Goal: Transaction & Acquisition: Purchase product/service

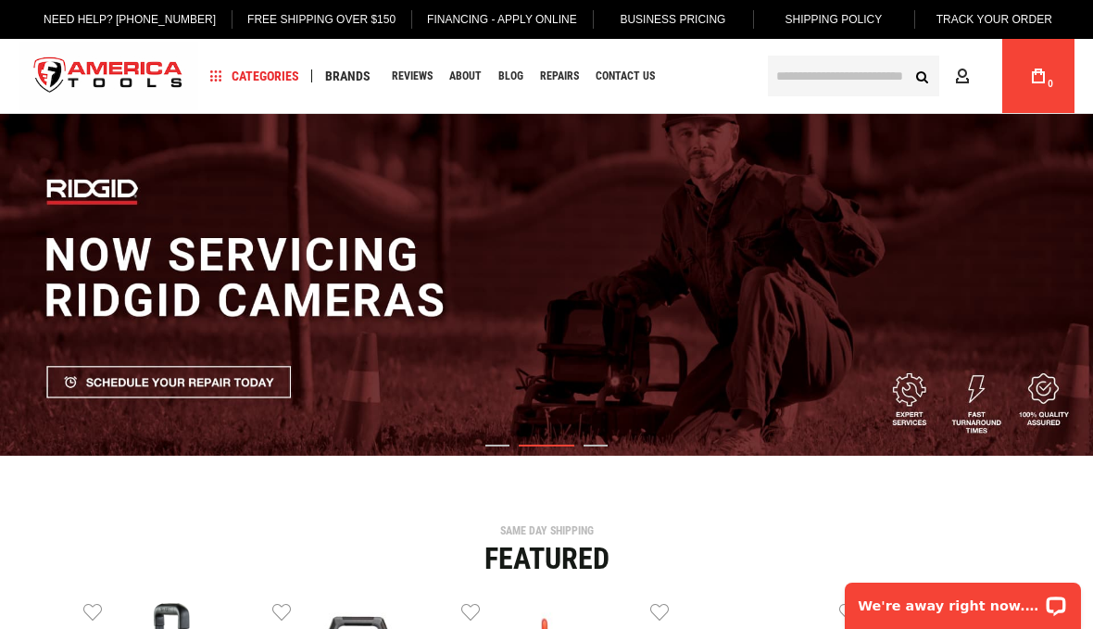
click at [859, 79] on input "text" at bounding box center [853, 76] width 171 height 41
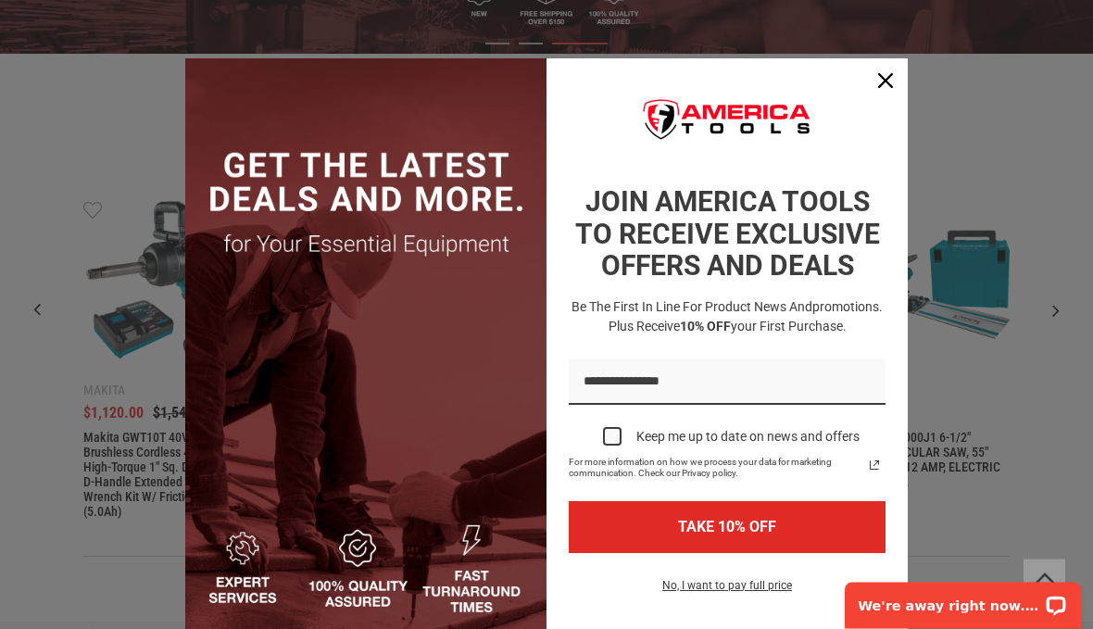
scroll to position [403, 0]
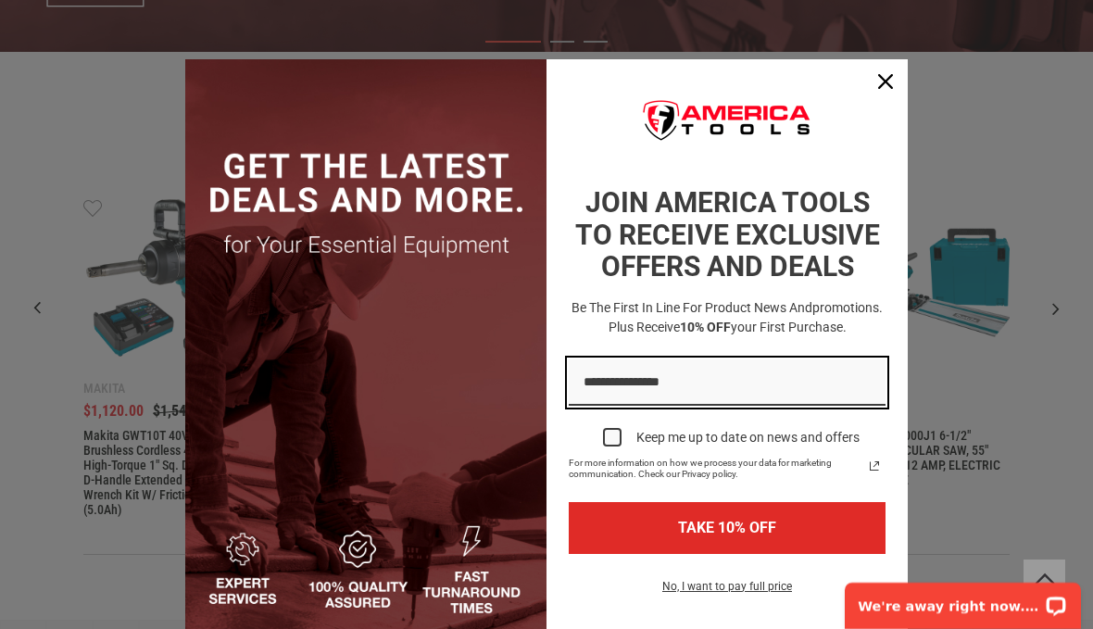
click at [618, 390] on input "Email field" at bounding box center [727, 382] width 317 height 47
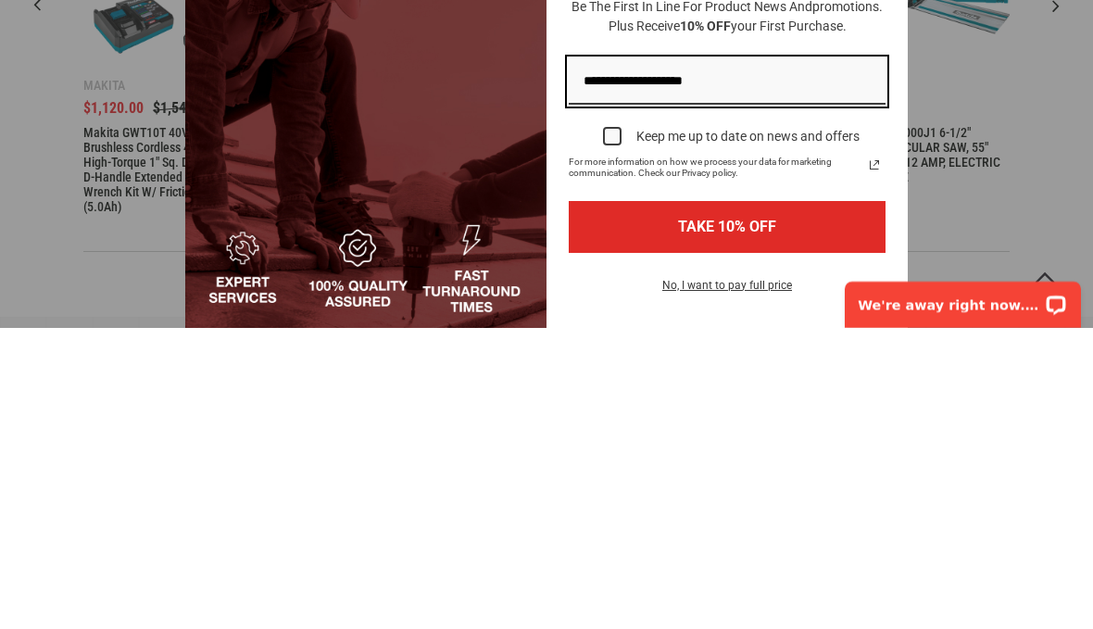
type input "**********"
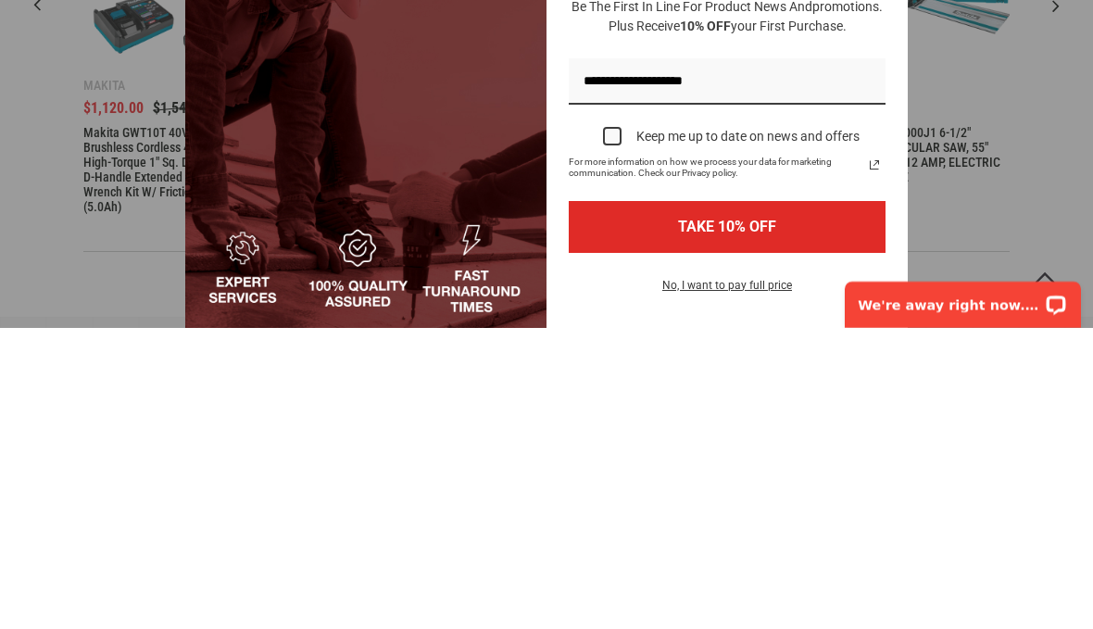
click at [754, 502] on button "TAKE 10% OFF" at bounding box center [727, 527] width 317 height 51
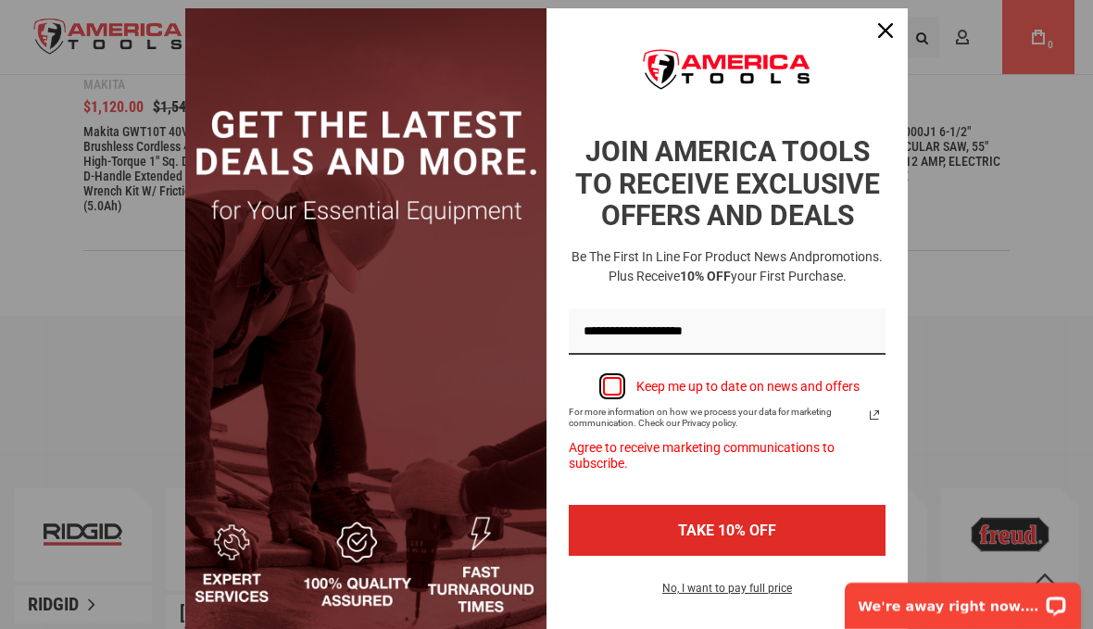
scroll to position [51, 0]
click at [711, 524] on button "TAKE 10% OFF" at bounding box center [727, 530] width 317 height 51
click at [610, 391] on div "Marketing offer form" at bounding box center [612, 386] width 19 height 19
click at [722, 528] on button "TAKE 10% OFF" at bounding box center [727, 530] width 317 height 51
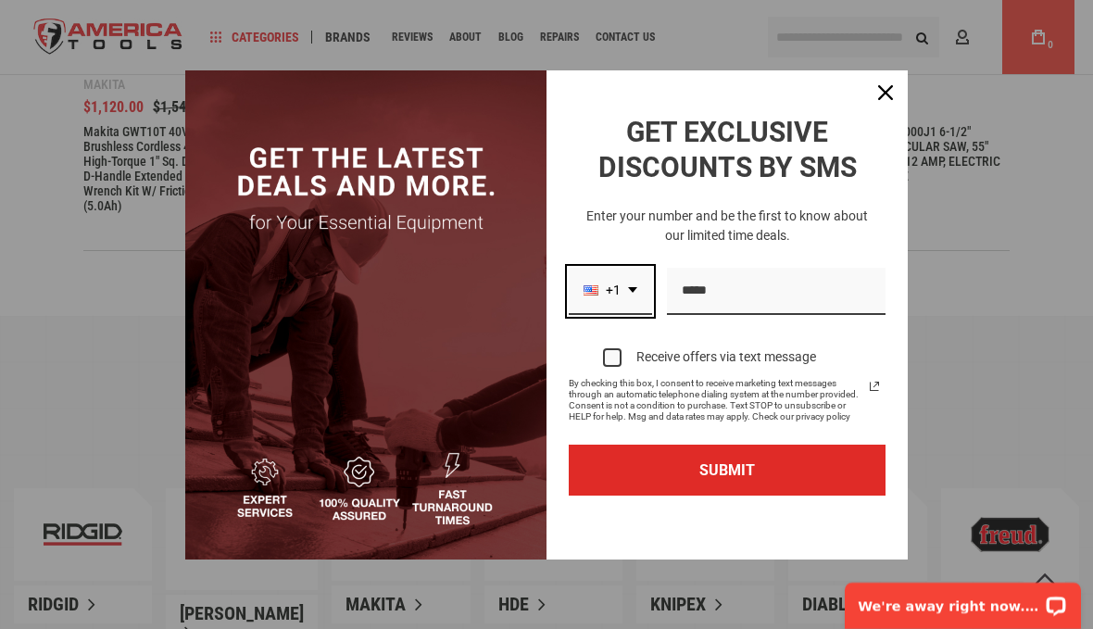
click at [630, 314] on div "+1" at bounding box center [610, 291] width 83 height 47
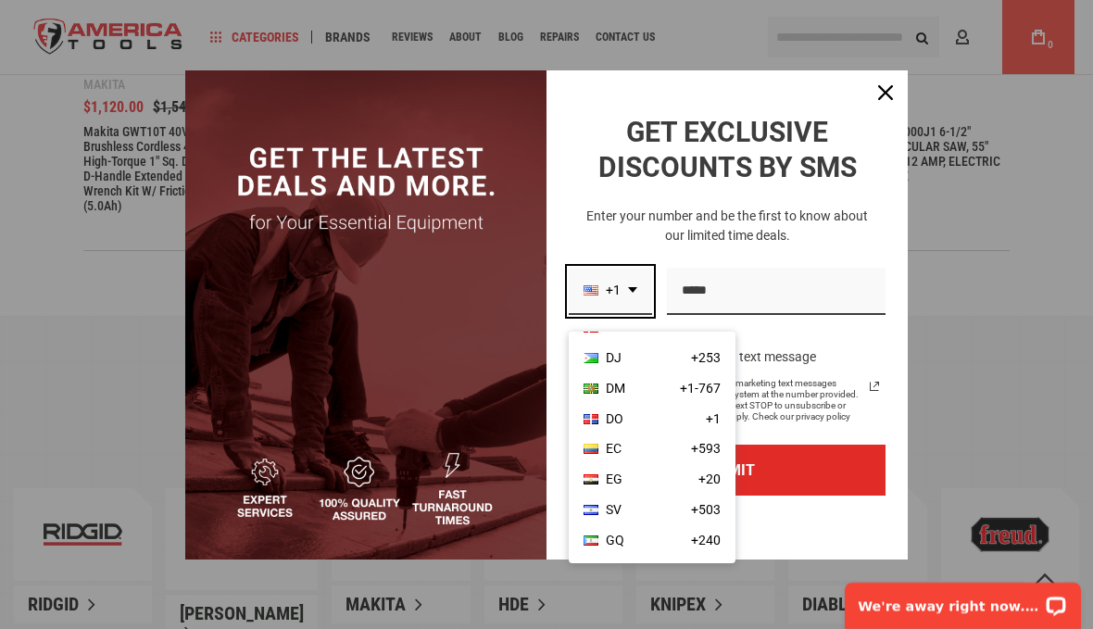
scroll to position [1781, 0]
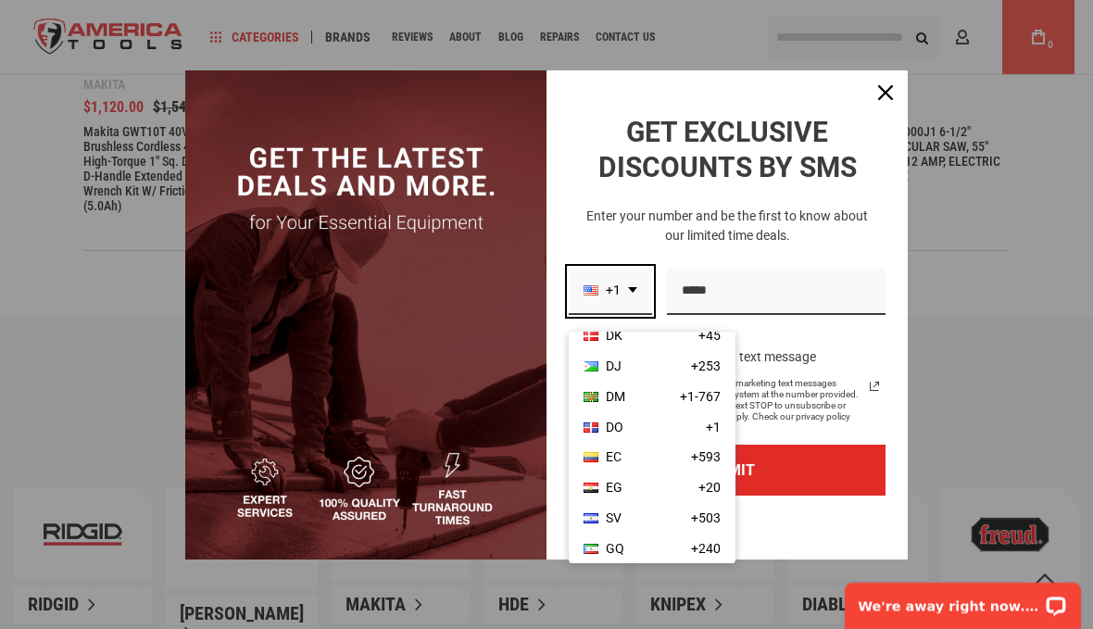
click at [635, 293] on icon "dropdown arrow" at bounding box center [632, 290] width 9 height 6
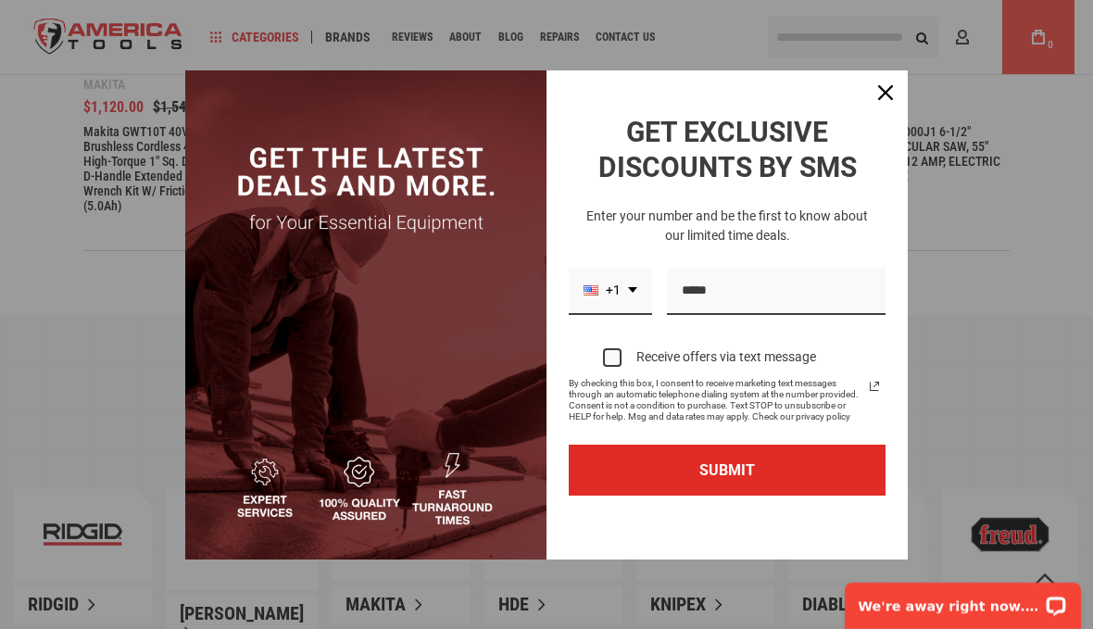
click at [888, 85] on icon "close icon" at bounding box center [885, 92] width 15 height 15
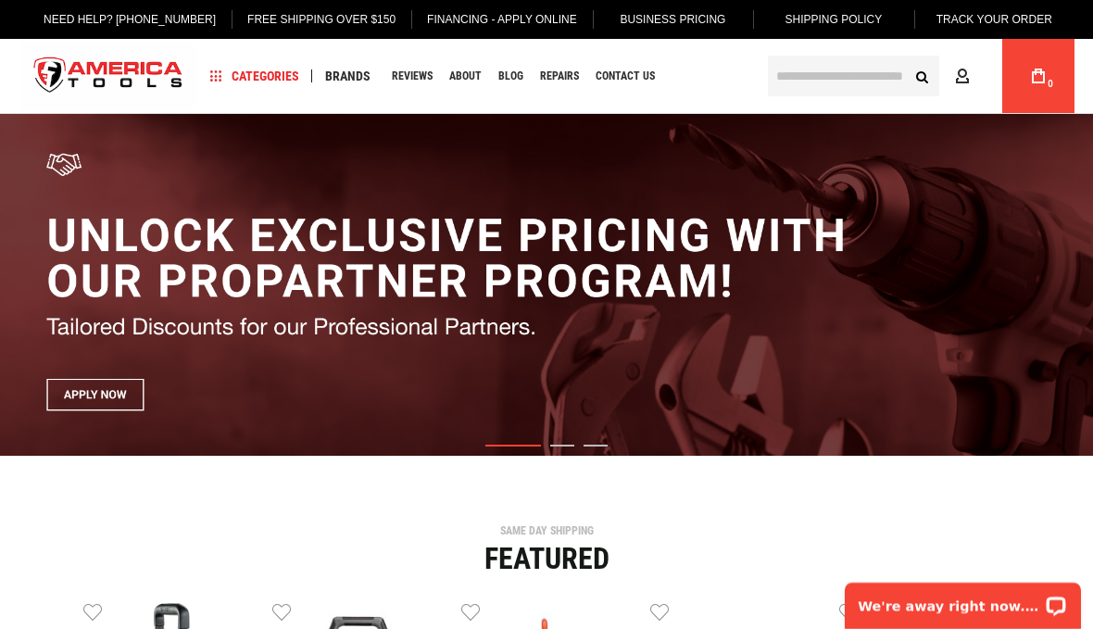
click at [811, 87] on input "text" at bounding box center [853, 76] width 171 height 41
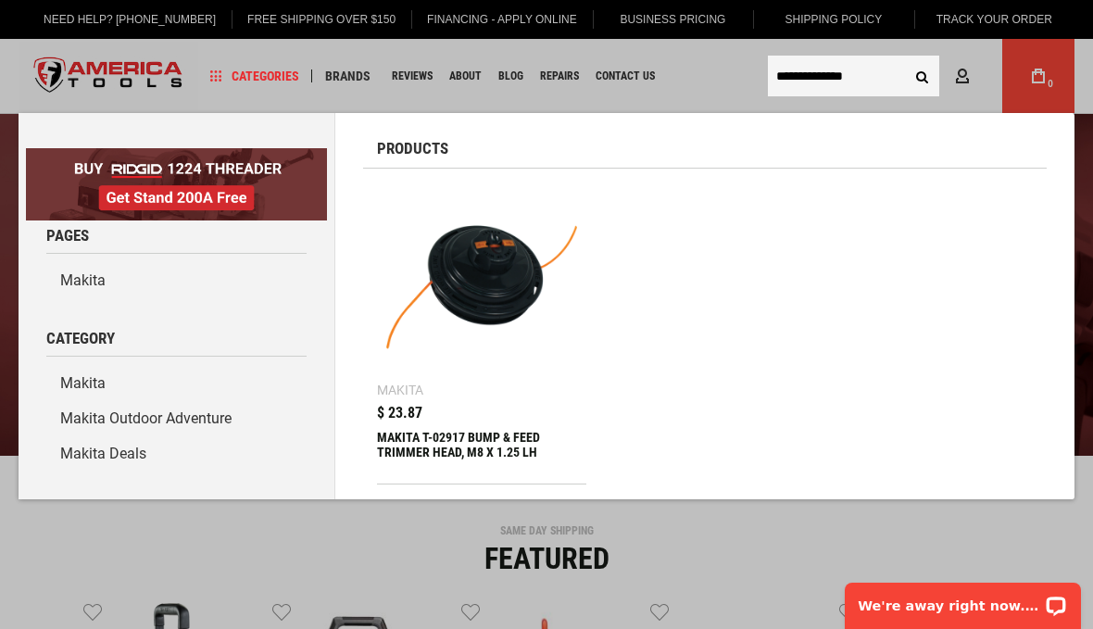
type input "**********"
click at [918, 80] on button "Search" at bounding box center [921, 75] width 35 height 35
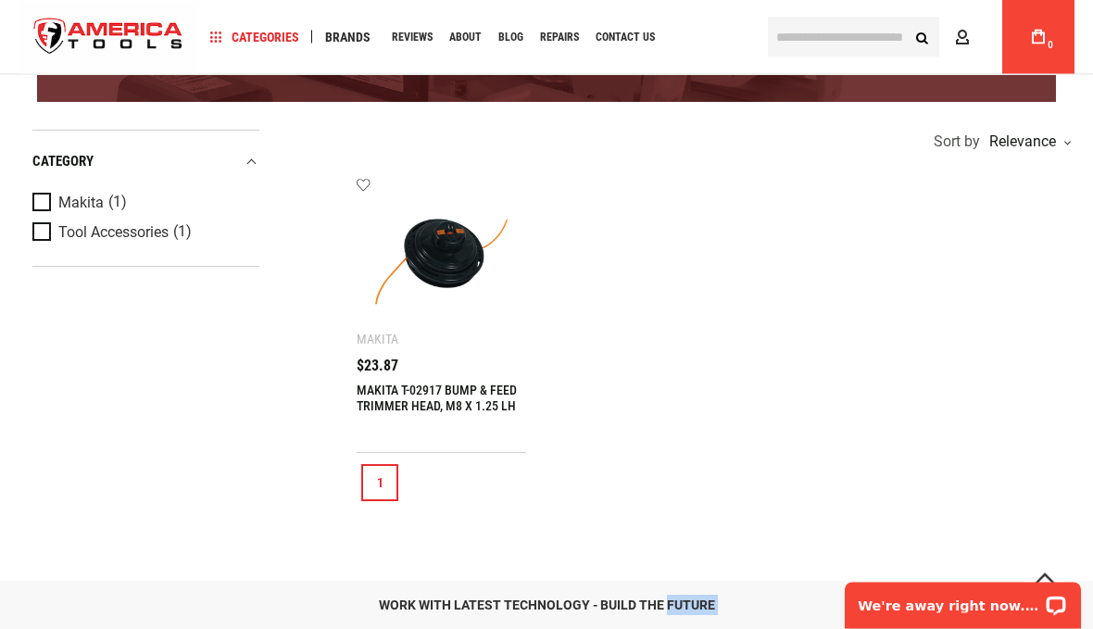
scroll to position [351, 0]
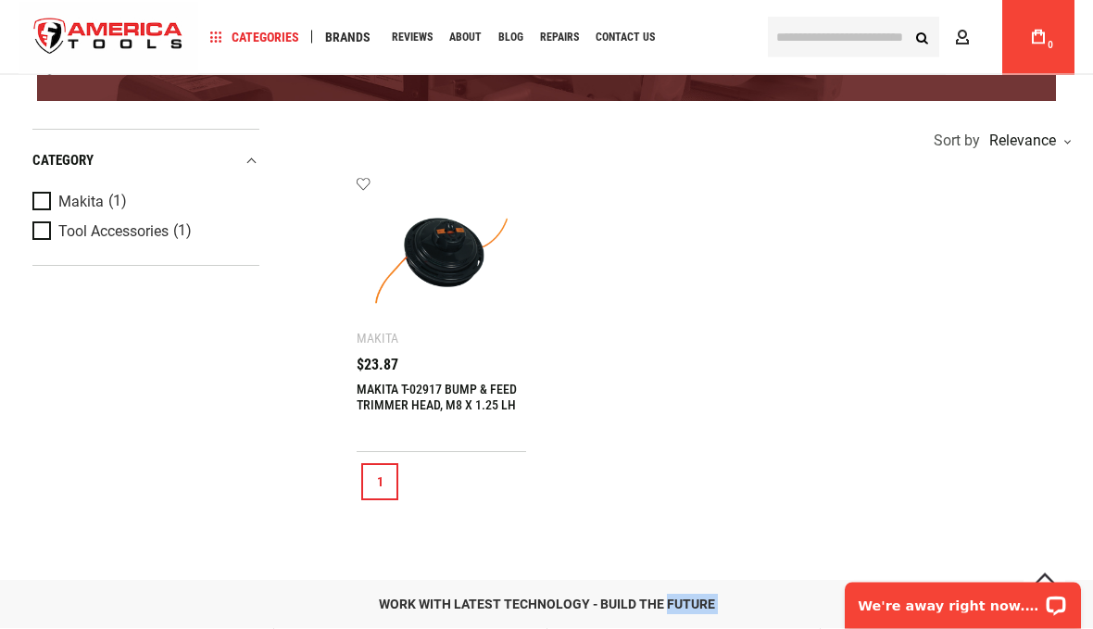
click at [385, 491] on link "1" at bounding box center [379, 482] width 37 height 37
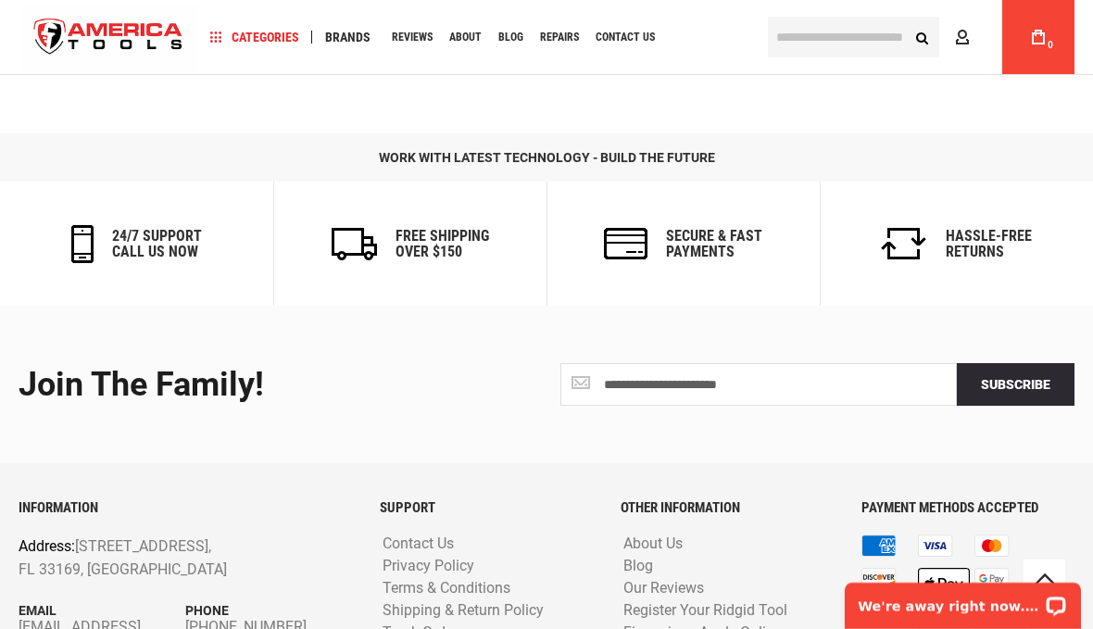
scroll to position [818, 0]
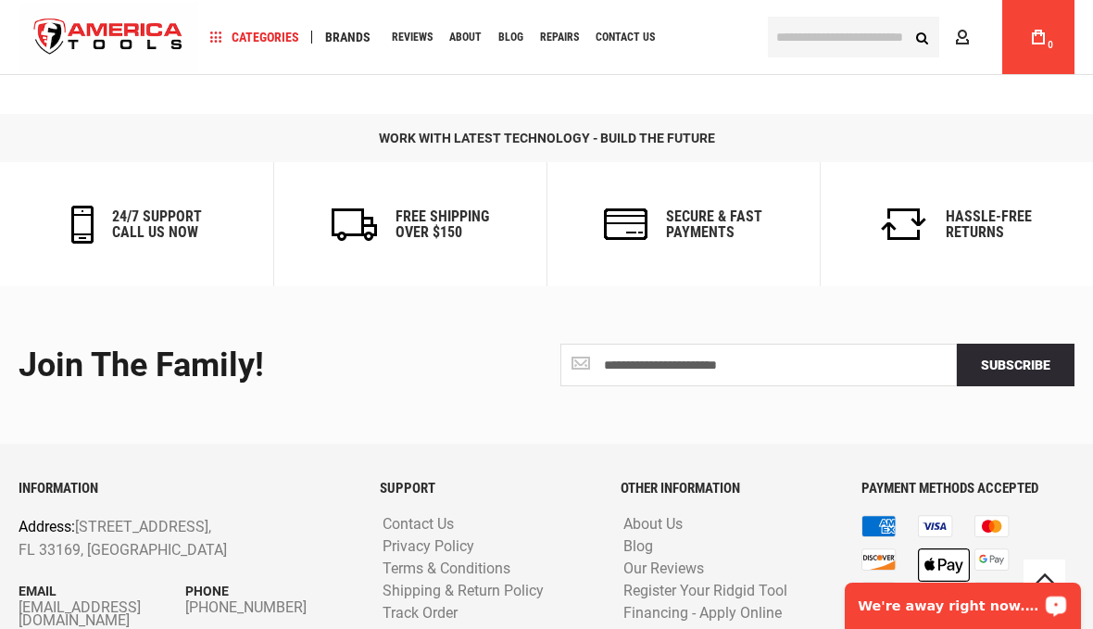
click at [1011, 616] on div "We're away right now. Please check back later!" at bounding box center [963, 606] width 236 height 46
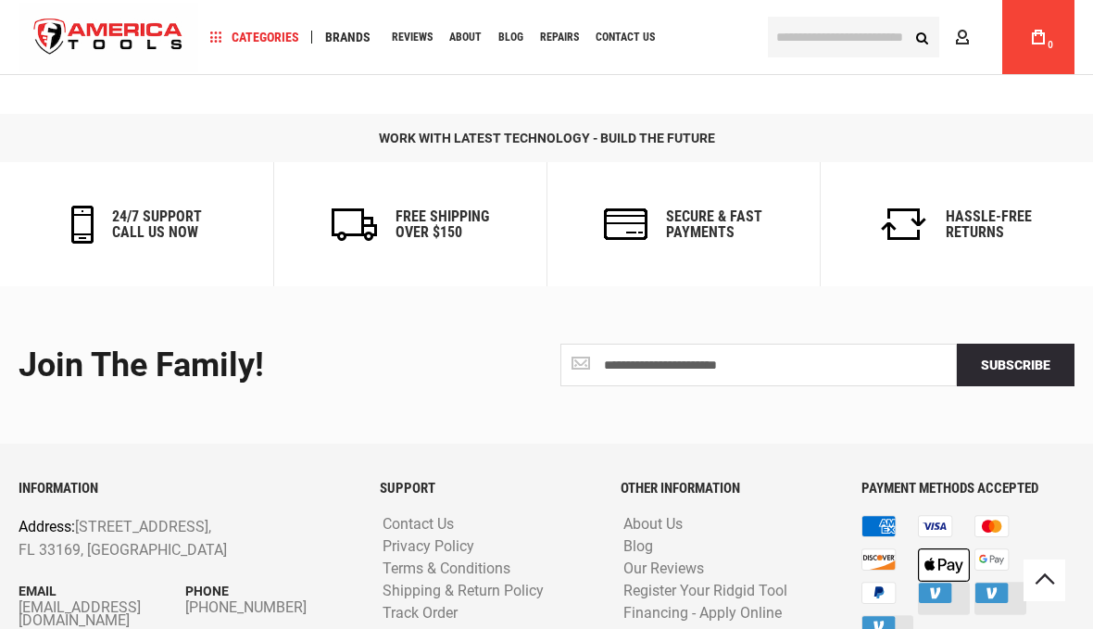
click at [684, 427] on div "**********" at bounding box center [547, 364] width 1084 height 157
click at [558, 594] on li "Shipping & Return Policy" at bounding box center [486, 591] width 213 height 19
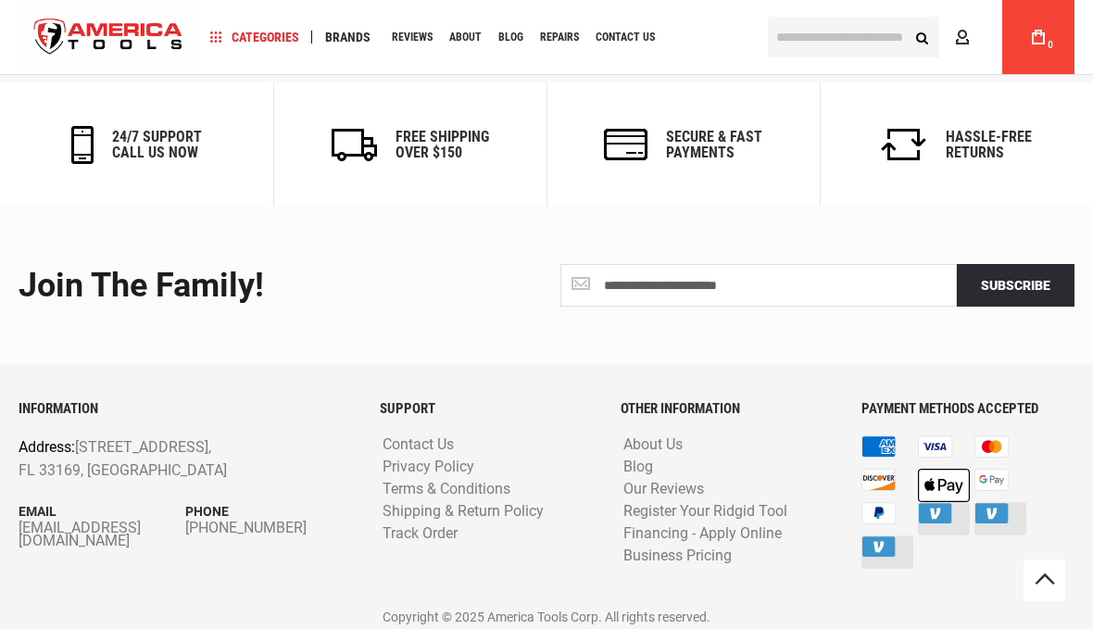
scroll to position [903, 0]
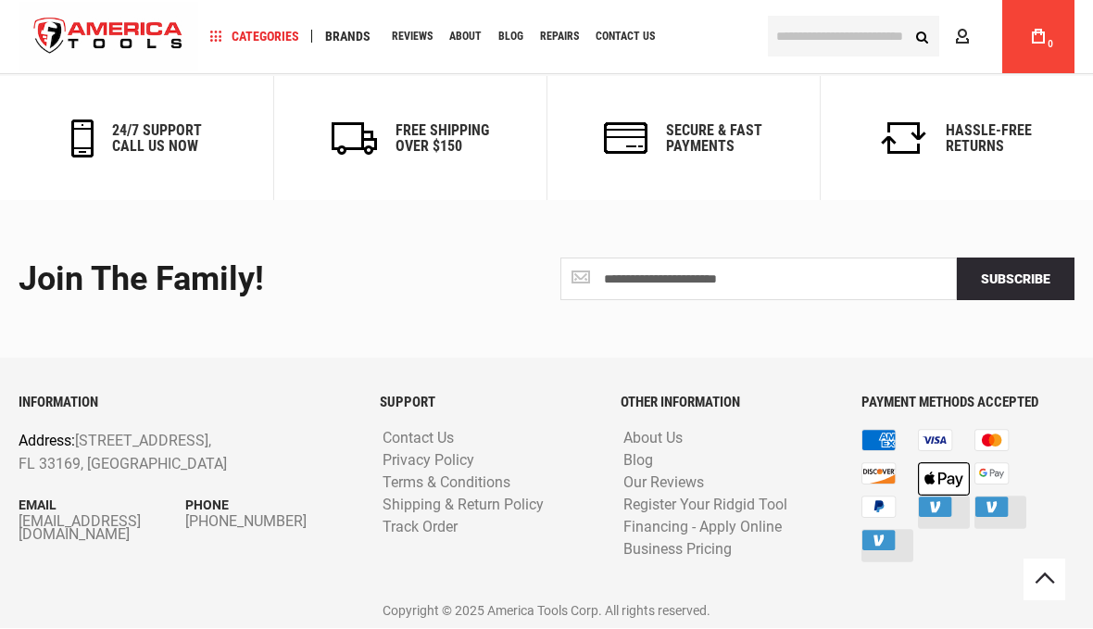
click at [574, 567] on div "SUPPORT Contact Us Privacy Policy Terms & Conditions Shipping & Return Policy T…" at bounding box center [486, 494] width 241 height 196
click at [592, 396] on h6 "SUPPORT" at bounding box center [486, 404] width 213 height 16
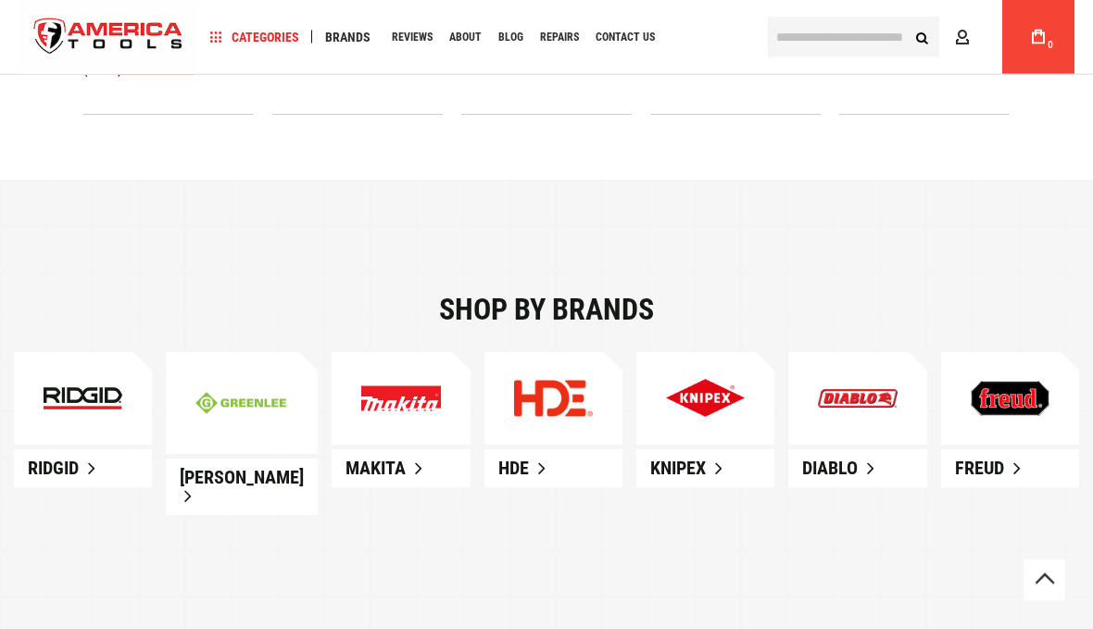
scroll to position [847, 0]
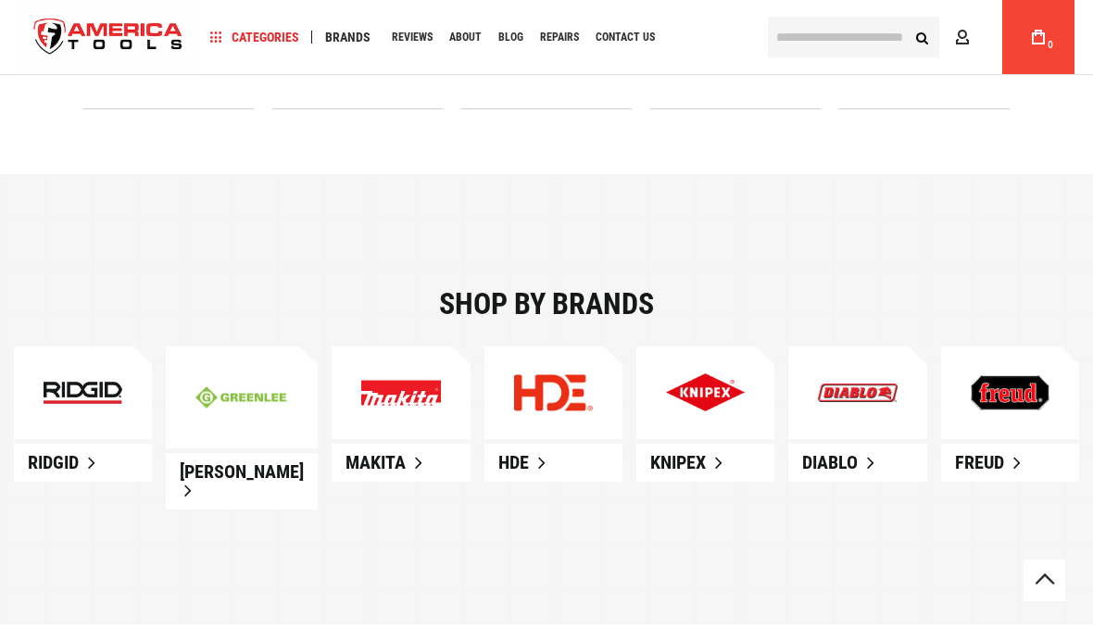
click at [425, 400] on img at bounding box center [400, 393] width 79 height 26
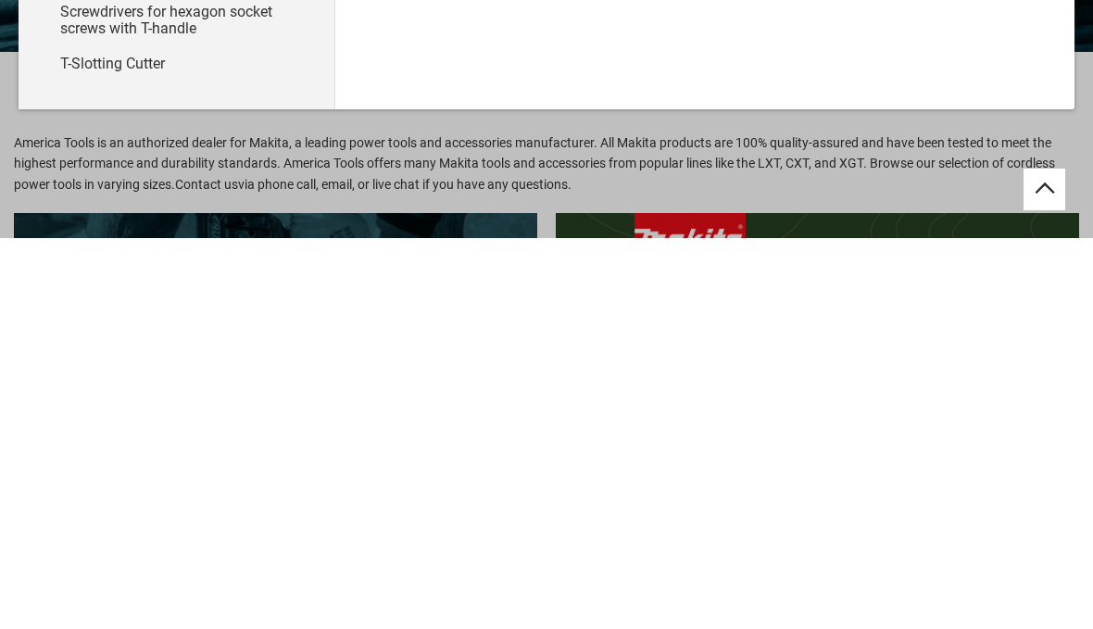
scroll to position [238, 0]
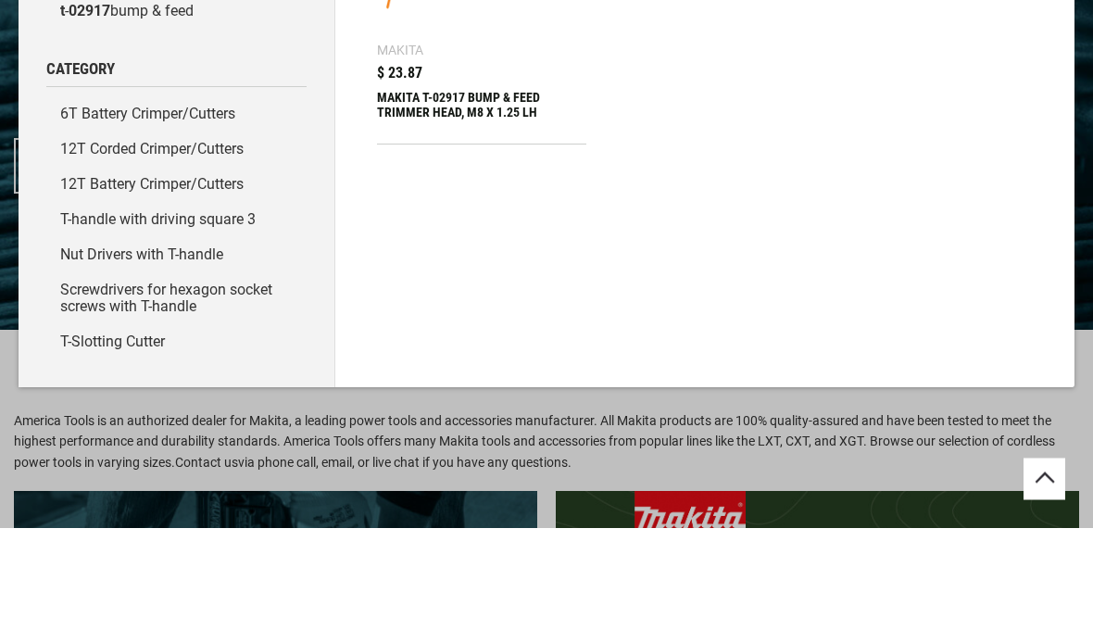
type input "*******"
click at [713, 208] on div "Products View All Makita" at bounding box center [704, 182] width 739 height 614
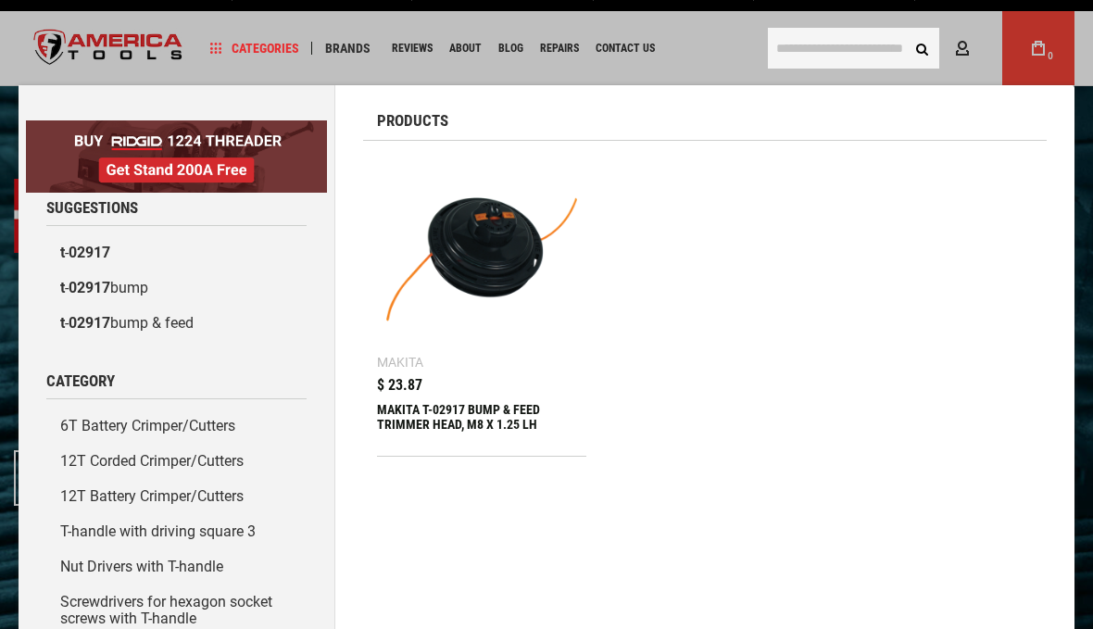
scroll to position [41, 0]
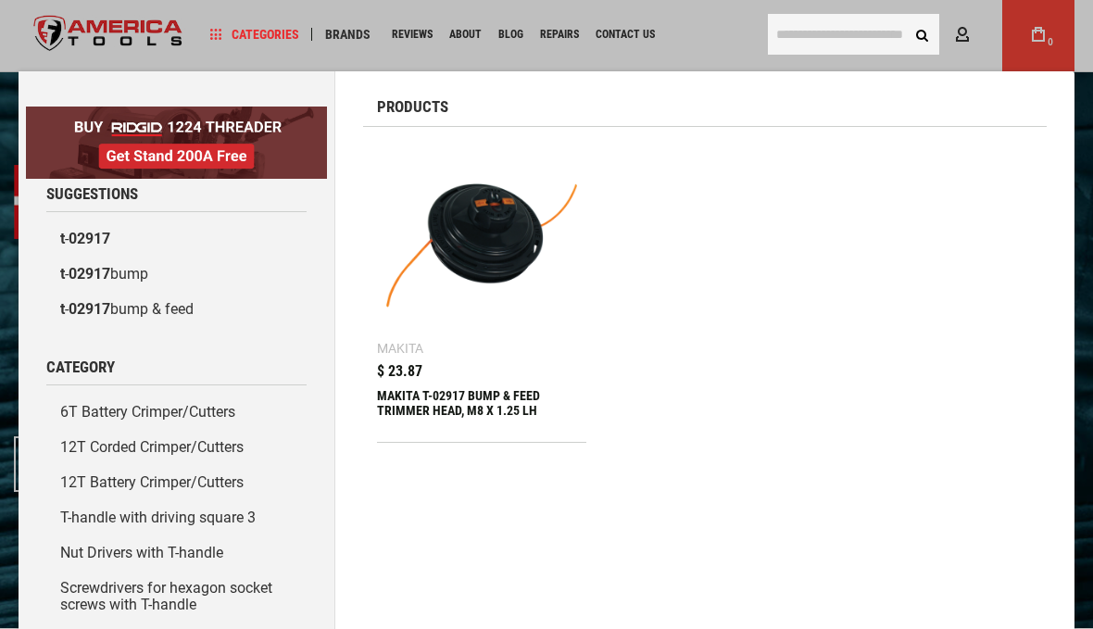
click at [506, 241] on img at bounding box center [481, 246] width 191 height 191
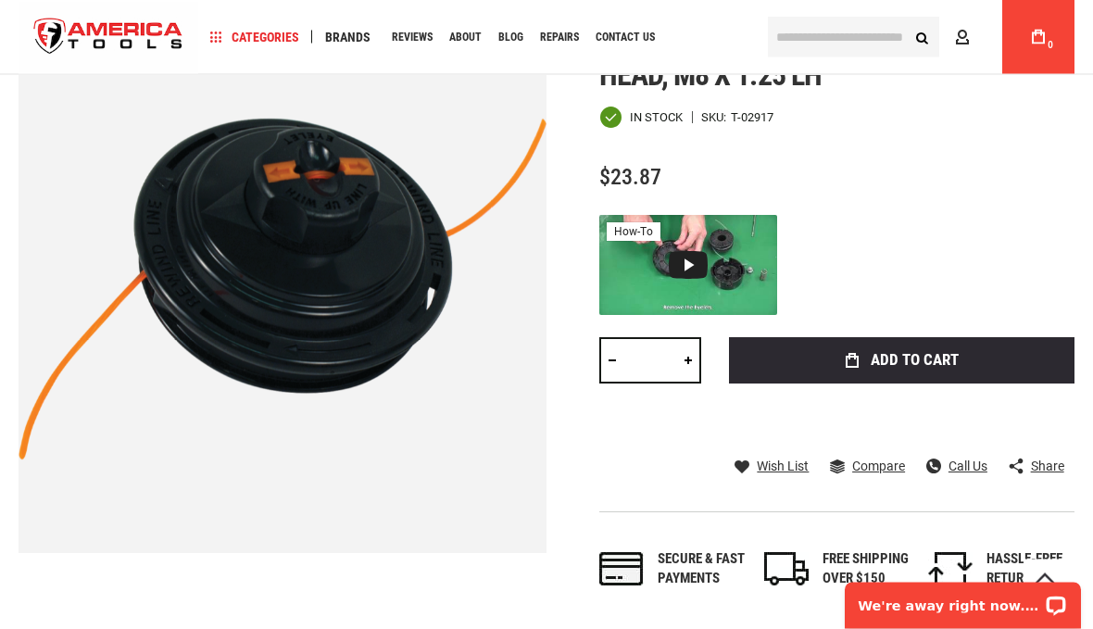
scroll to position [289, 0]
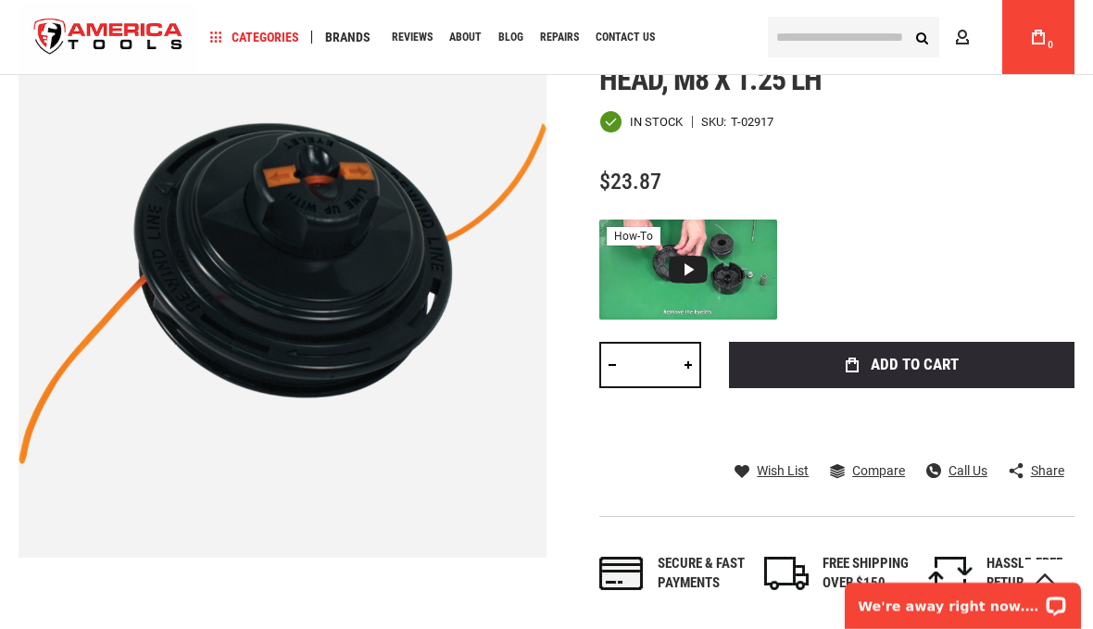
click at [918, 369] on span "Add to Cart" at bounding box center [915, 365] width 88 height 16
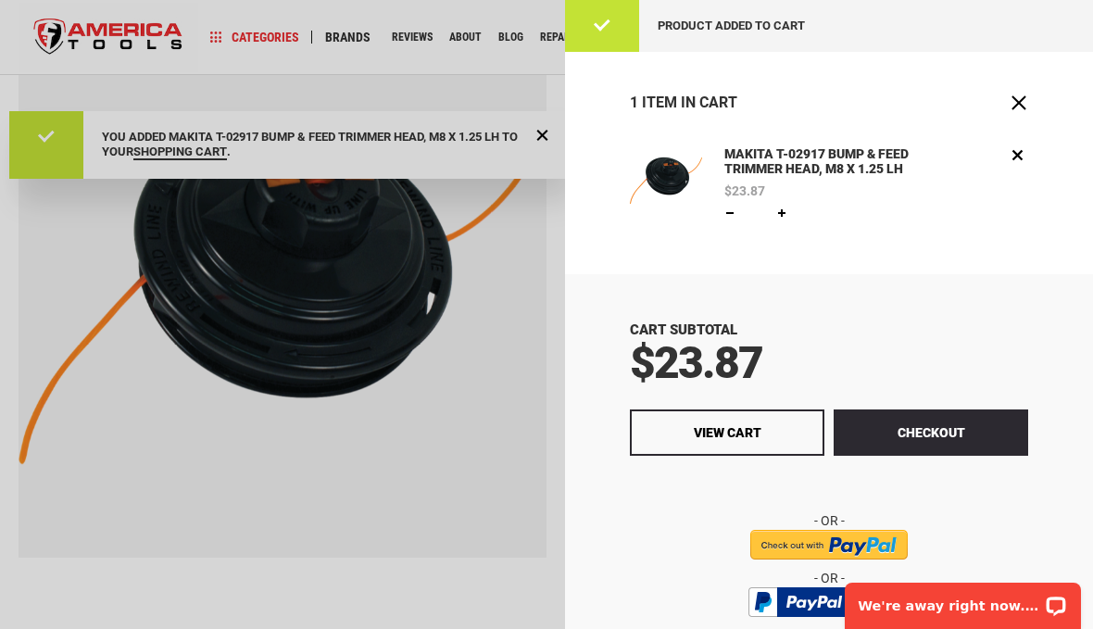
scroll to position [0, 0]
click at [939, 432] on button "Checkout" at bounding box center [931, 432] width 195 height 46
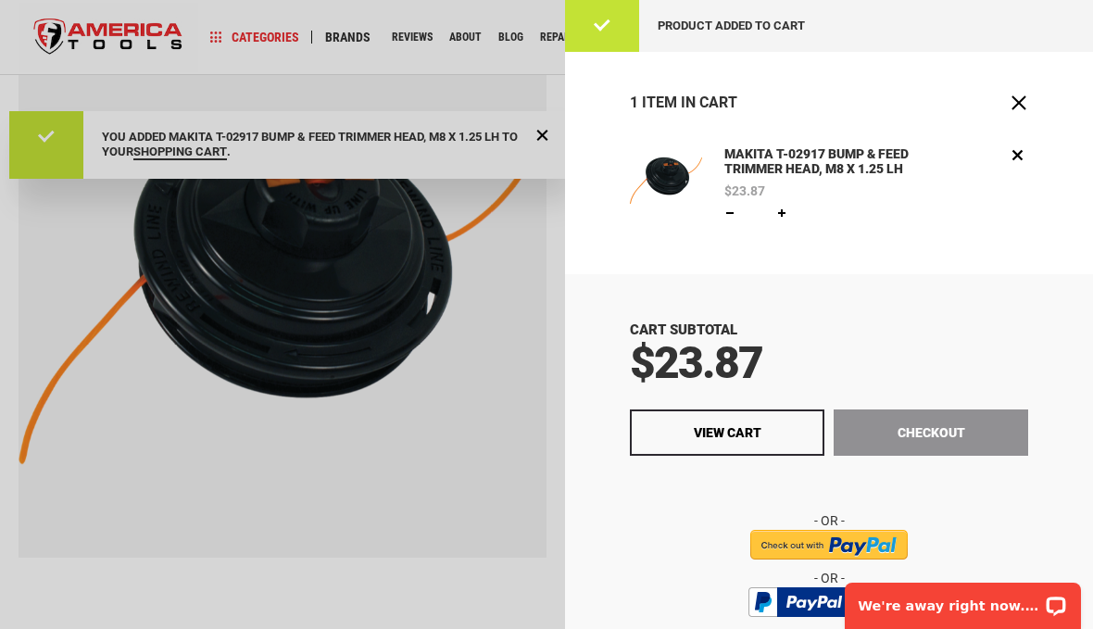
click at [869, 545] on input "image" at bounding box center [828, 545] width 157 height 30
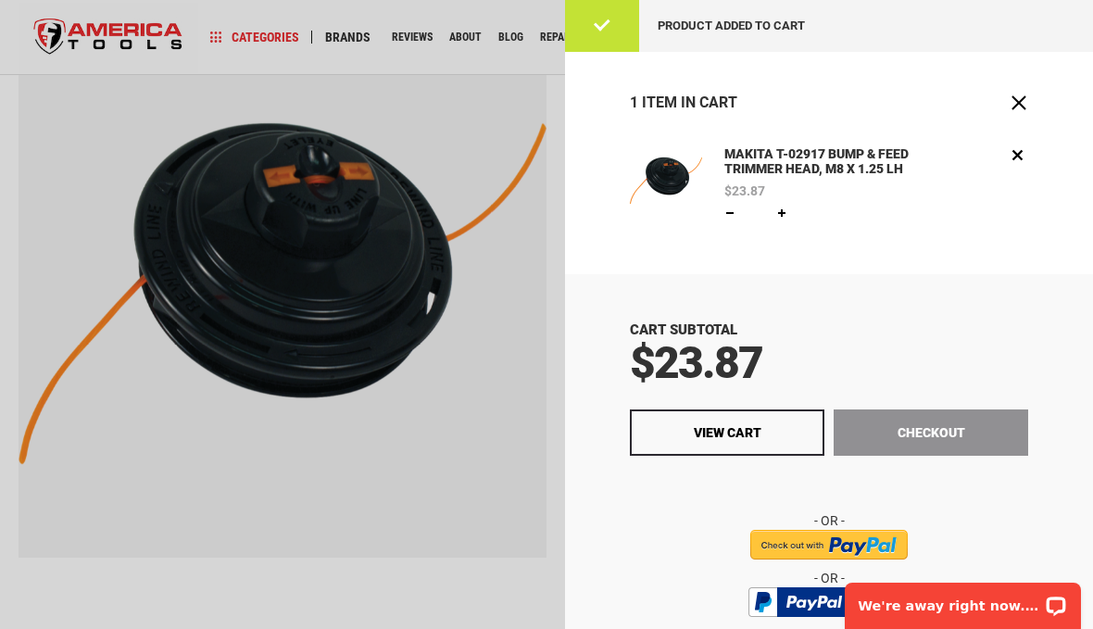
scroll to position [375, 0]
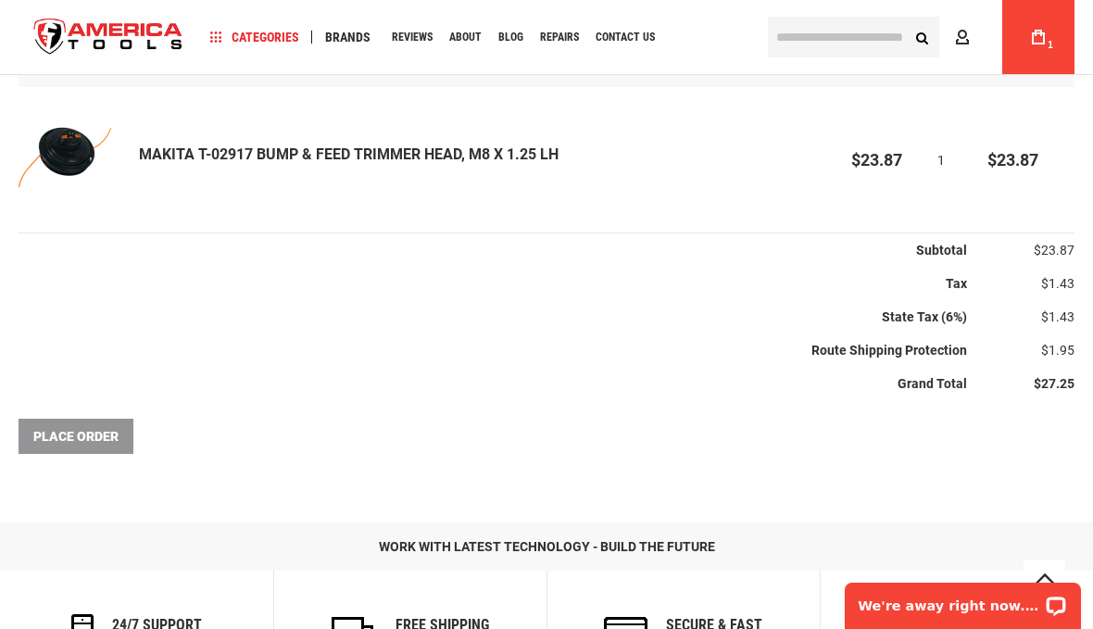
scroll to position [543, 0]
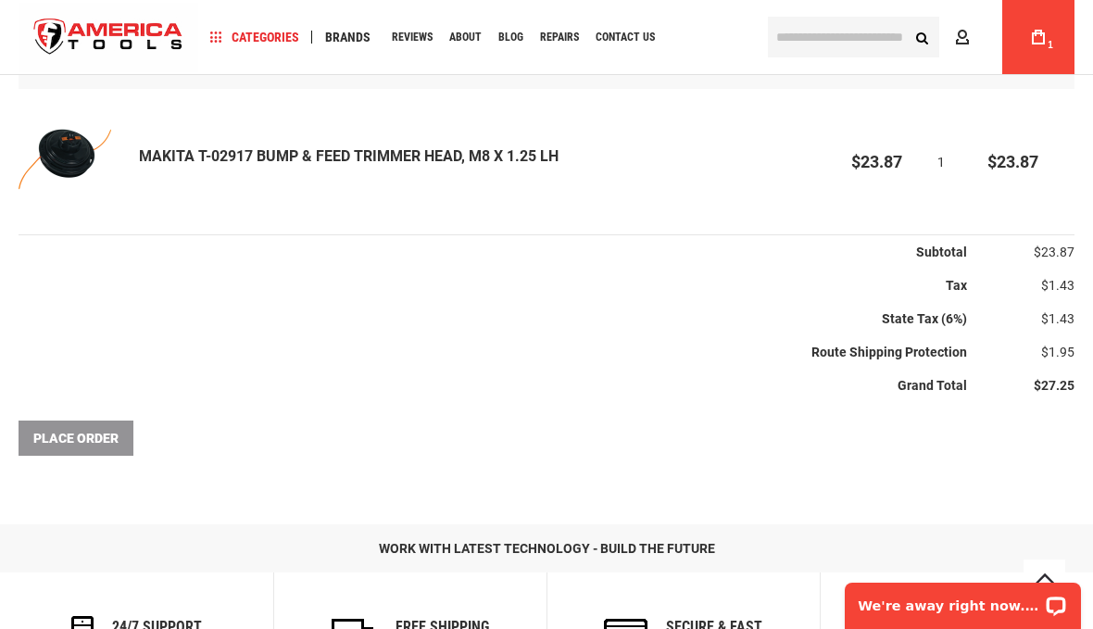
click at [69, 442] on div "Place Order" at bounding box center [547, 438] width 1056 height 35
click at [67, 451] on div "Place Order" at bounding box center [547, 438] width 1056 height 35
click at [92, 430] on div "Place Order" at bounding box center [547, 438] width 1056 height 35
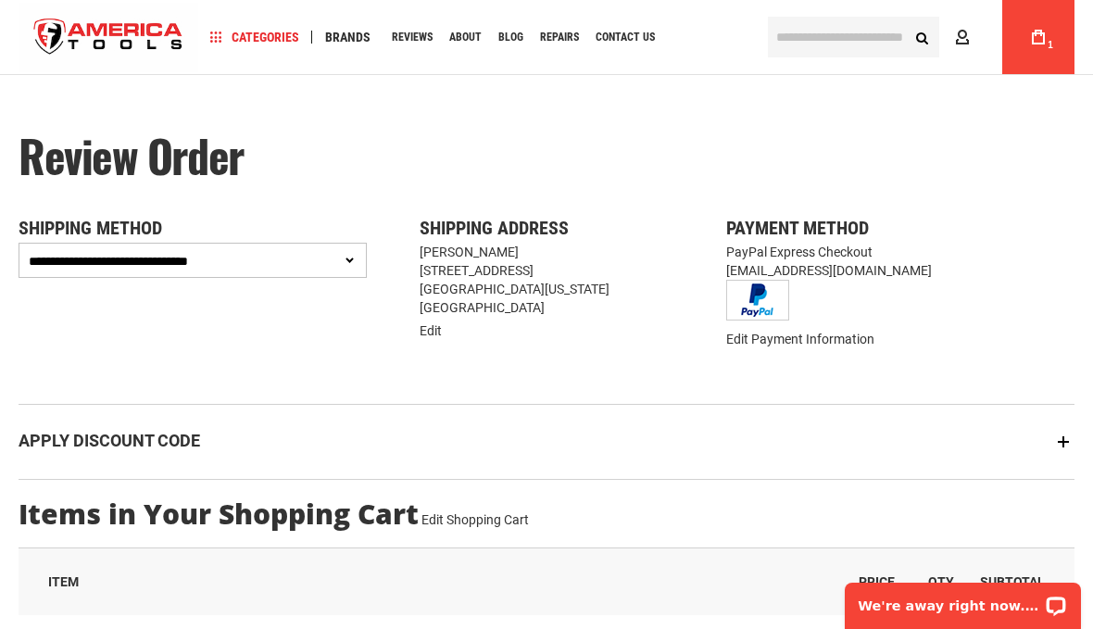
scroll to position [75, 0]
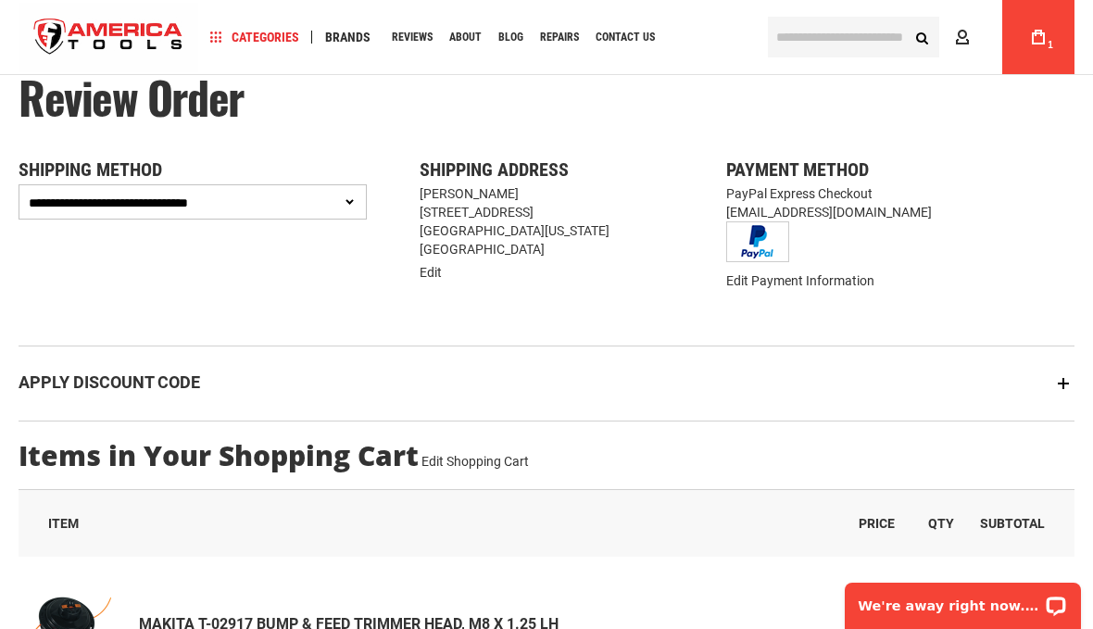
click at [353, 201] on select "**********" at bounding box center [193, 201] width 348 height 35
select select "**********"
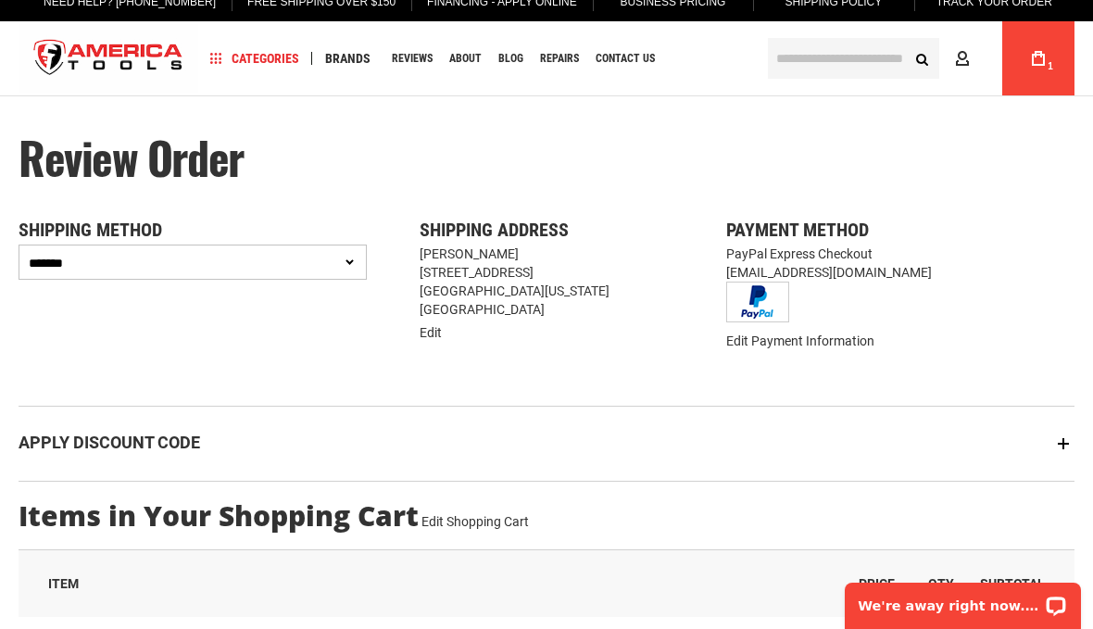
scroll to position [0, 0]
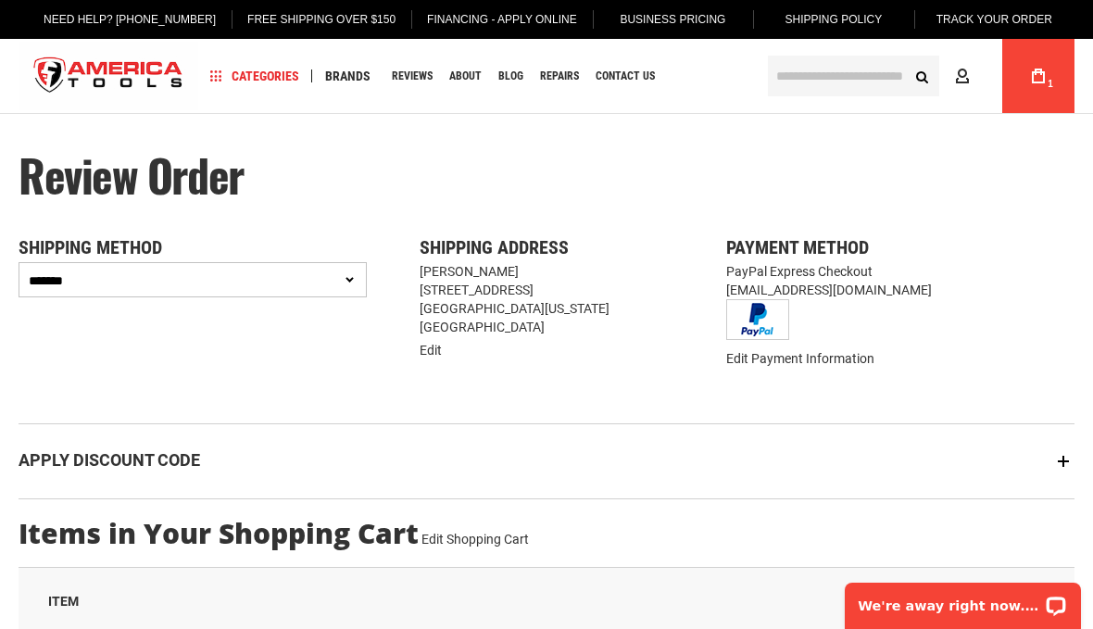
click at [358, 288] on select "**********" at bounding box center [193, 279] width 348 height 35
click at [113, 284] on select "**********" at bounding box center [193, 279] width 348 height 35
